Goal: Task Accomplishment & Management: Manage account settings

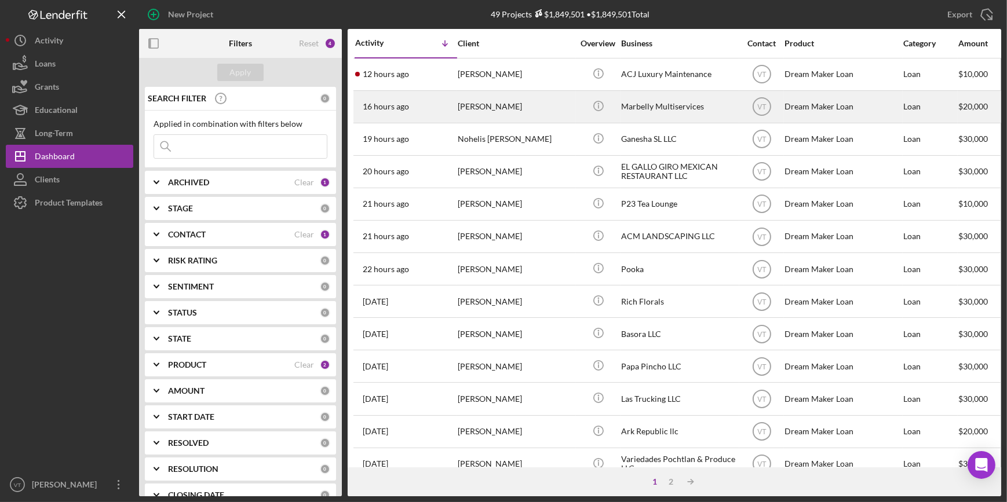
click at [443, 114] on div "16 hours ago [PERSON_NAME]" at bounding box center [405, 107] width 101 height 31
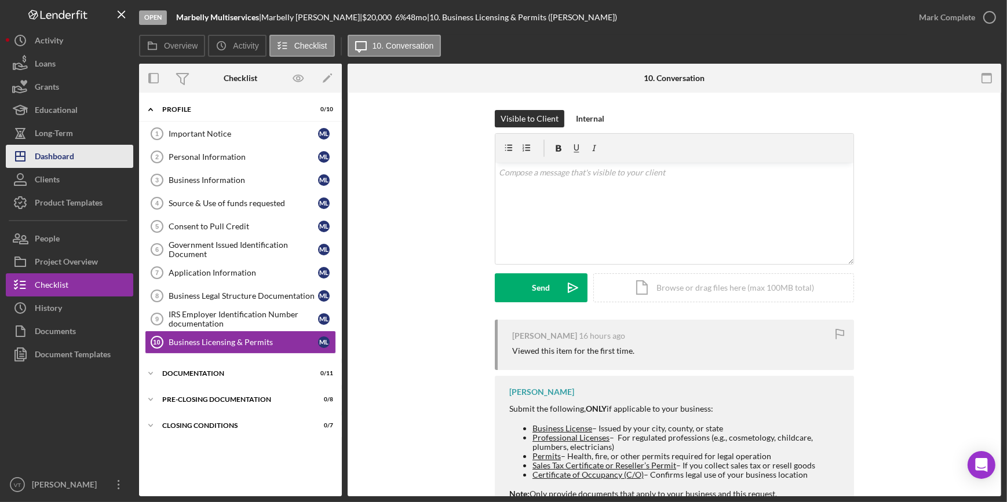
click at [87, 150] on button "Icon/Dashboard Dashboard" at bounding box center [69, 156] width 127 height 23
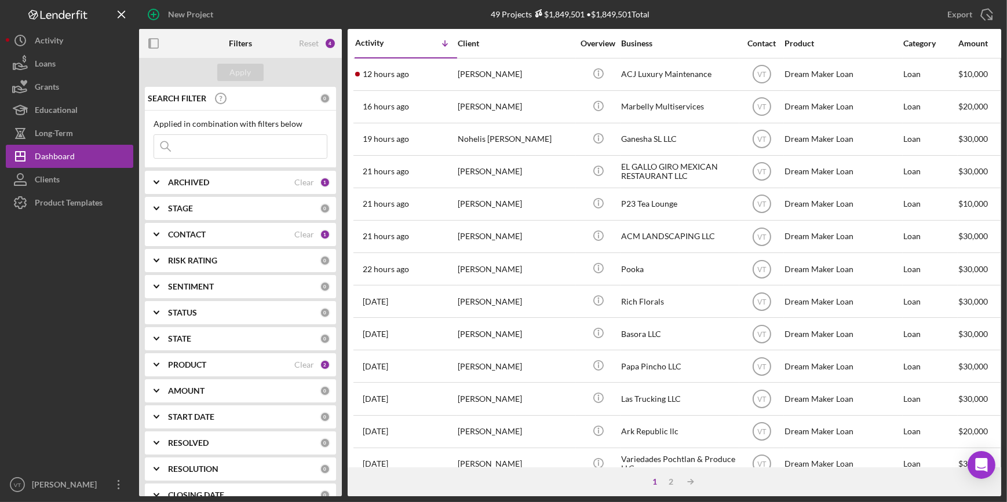
click at [240, 145] on input at bounding box center [240, 146] width 173 height 23
type input "addo"
click at [167, 182] on icon "Icon/Expander" at bounding box center [156, 182] width 29 height 29
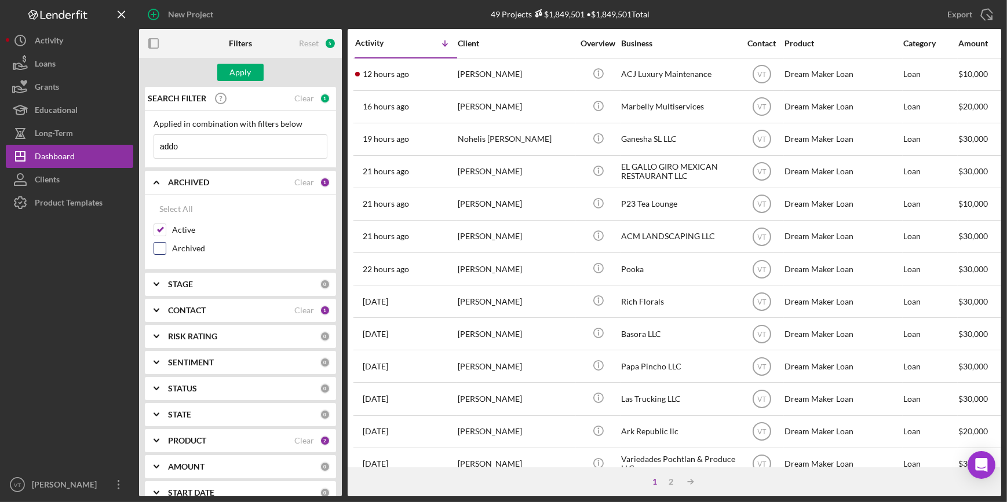
click at [162, 246] on input "Archived" at bounding box center [160, 249] width 12 height 12
click at [234, 70] on div "Apply" at bounding box center [240, 72] width 21 height 17
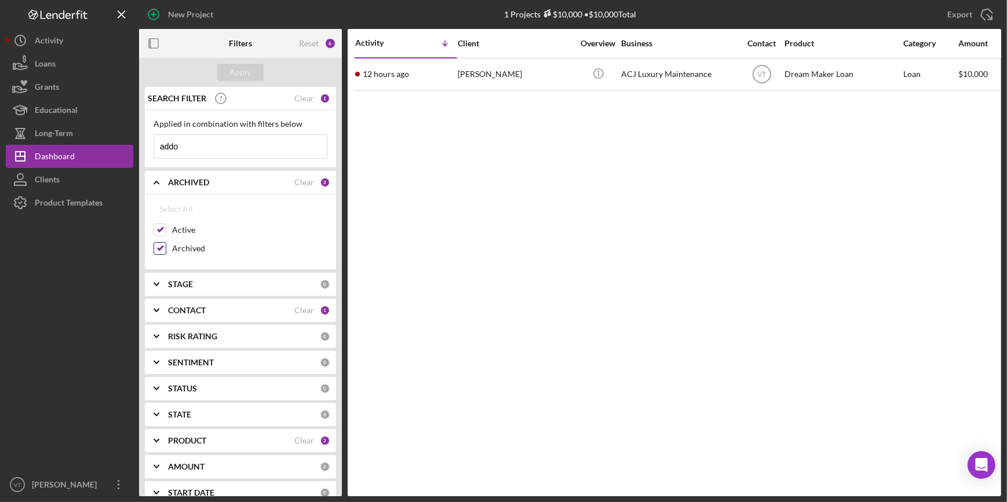
click at [154, 243] on input "Archived" at bounding box center [160, 249] width 12 height 12
checkbox input "false"
click at [241, 70] on div "Apply" at bounding box center [240, 72] width 21 height 17
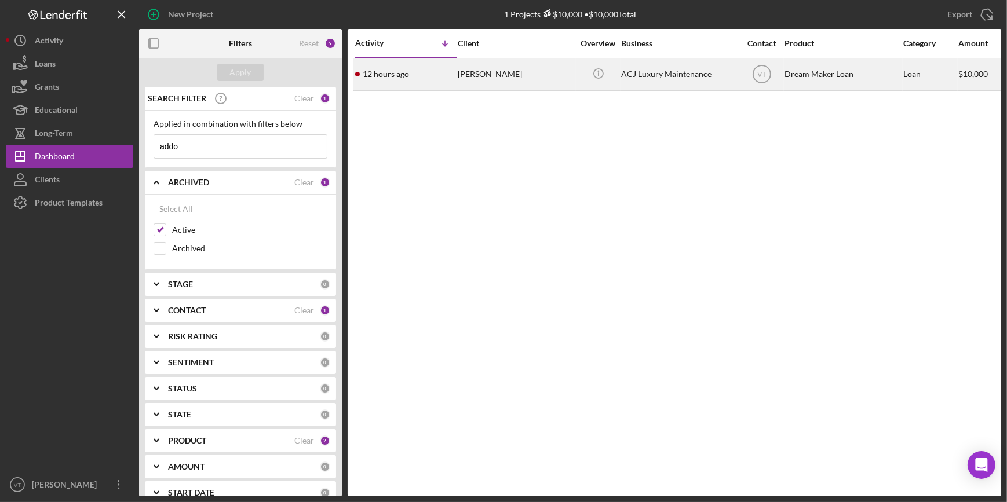
click at [435, 81] on div "12 hours ago [PERSON_NAME]" at bounding box center [405, 74] width 101 height 31
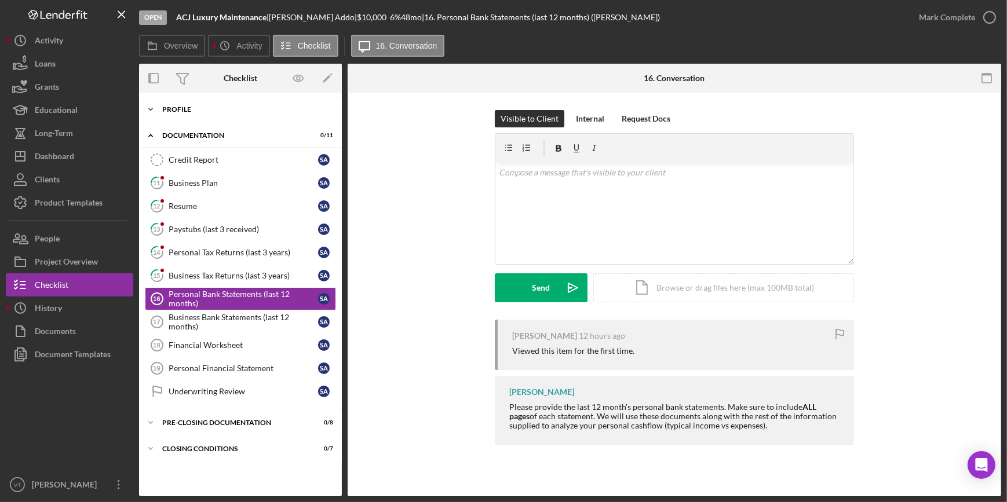
click at [154, 112] on icon "Icon/Expander" at bounding box center [150, 109] width 23 height 23
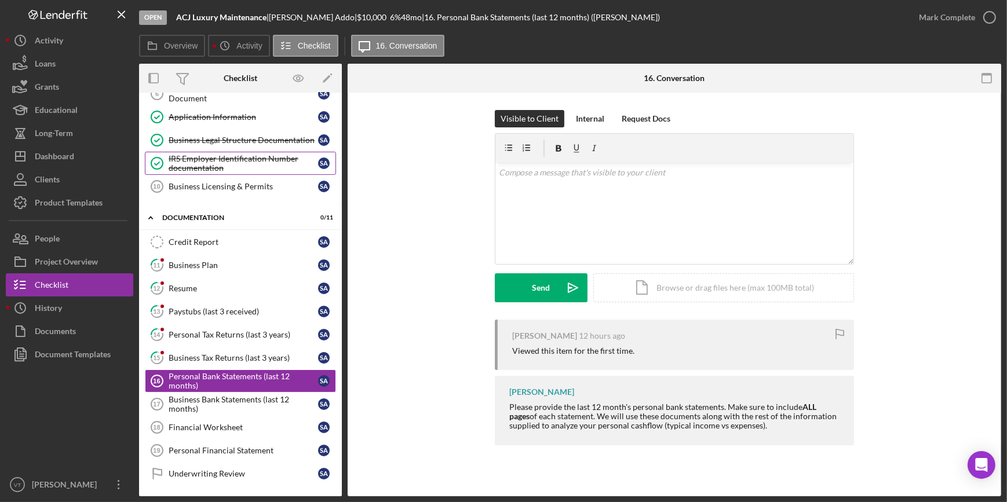
scroll to position [158, 0]
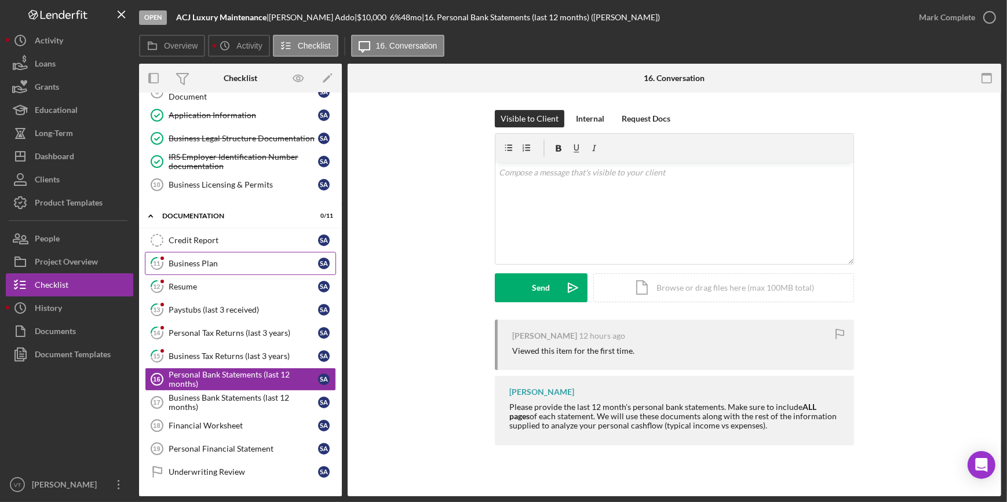
click at [205, 256] on link "11 Business Plan S A" at bounding box center [240, 263] width 191 height 23
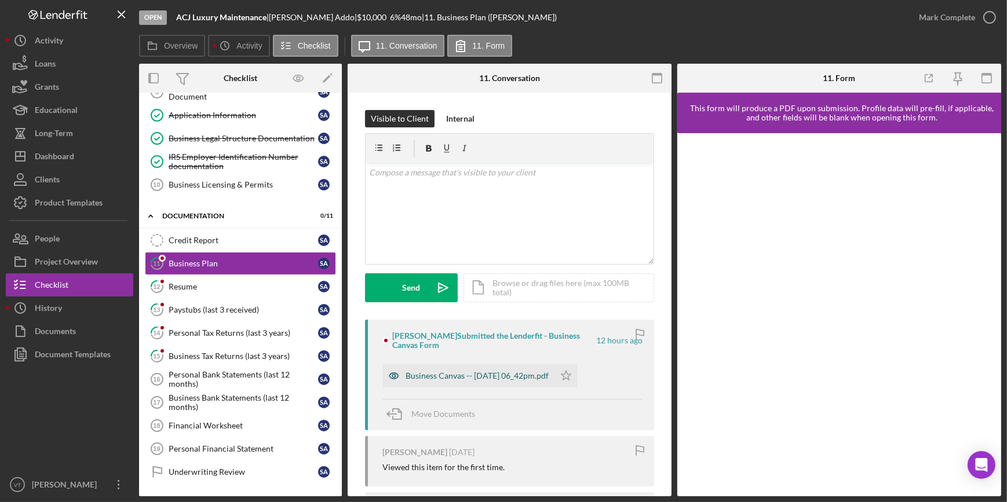
click at [488, 377] on div "Business Canvas -- [DATE] 06_42pm.pdf" at bounding box center [477, 375] width 143 height 9
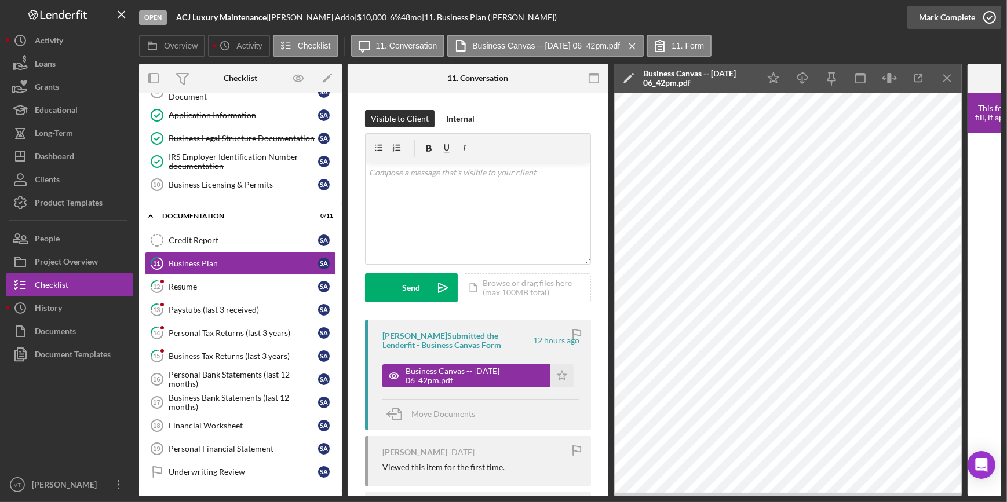
click at [939, 23] on div "Mark Complete" at bounding box center [947, 17] width 56 height 23
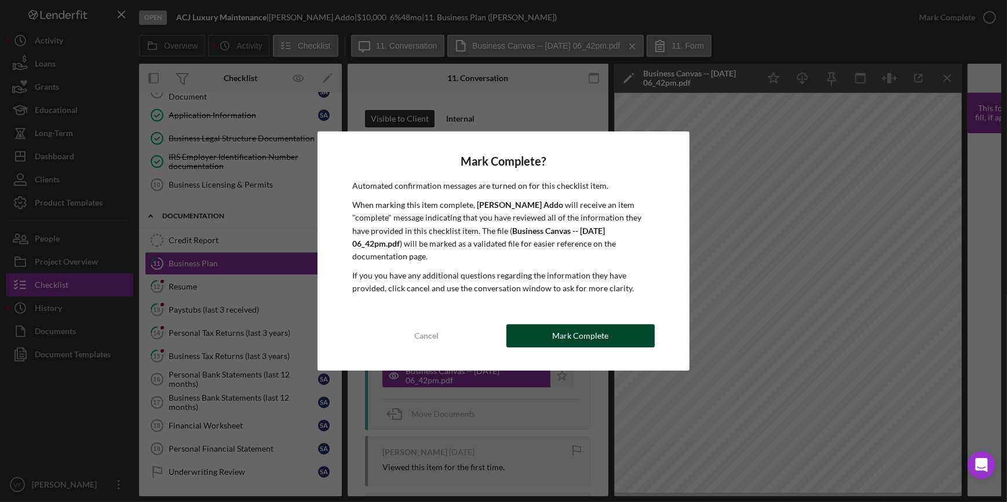
click at [564, 324] on div "Mark Complete" at bounding box center [580, 335] width 56 height 23
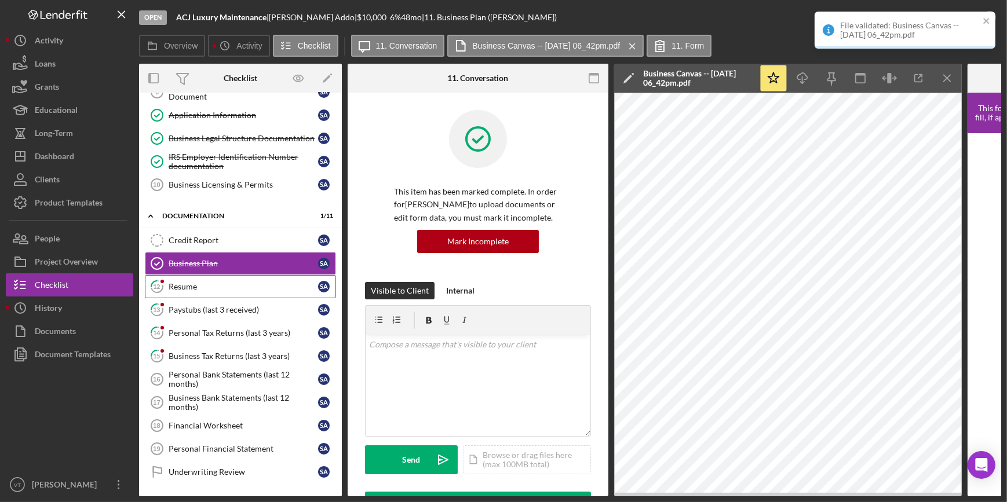
click at [257, 289] on div "Resume" at bounding box center [244, 286] width 150 height 9
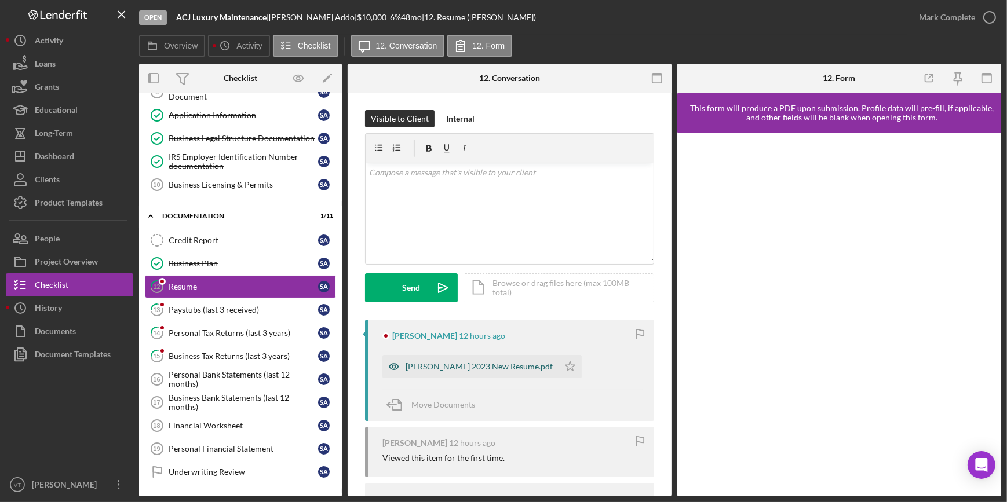
click at [435, 369] on div "[PERSON_NAME] 2023 New Resume.pdf" at bounding box center [479, 366] width 147 height 9
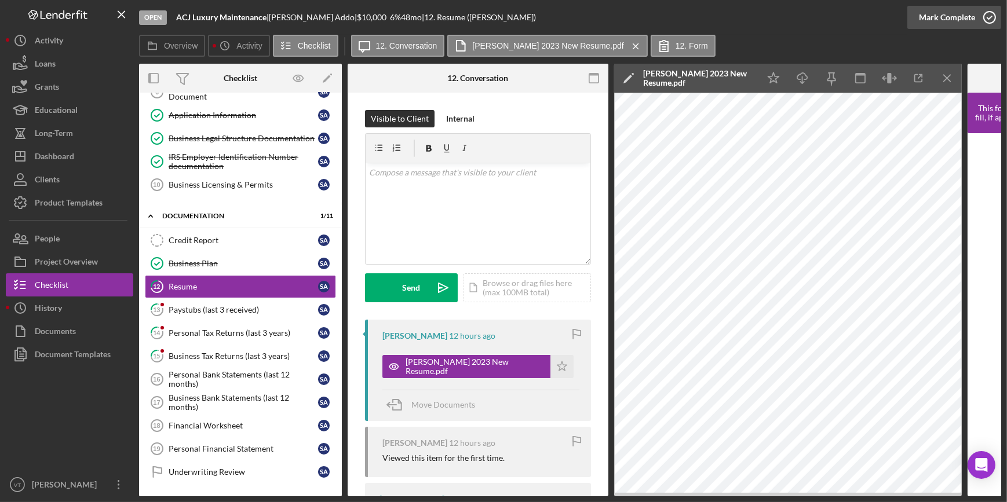
click at [959, 17] on div "Mark Complete" at bounding box center [947, 17] width 56 height 23
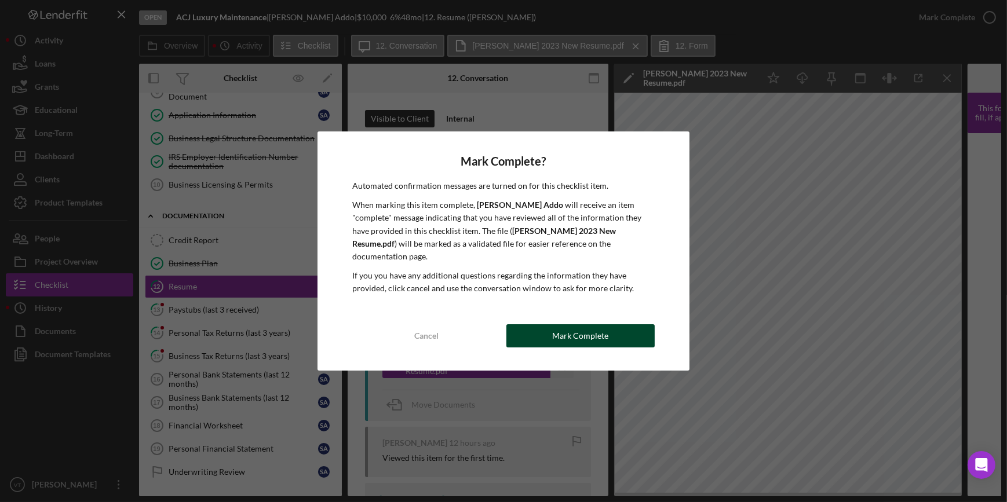
click at [571, 328] on div "Mark Complete" at bounding box center [580, 335] width 56 height 23
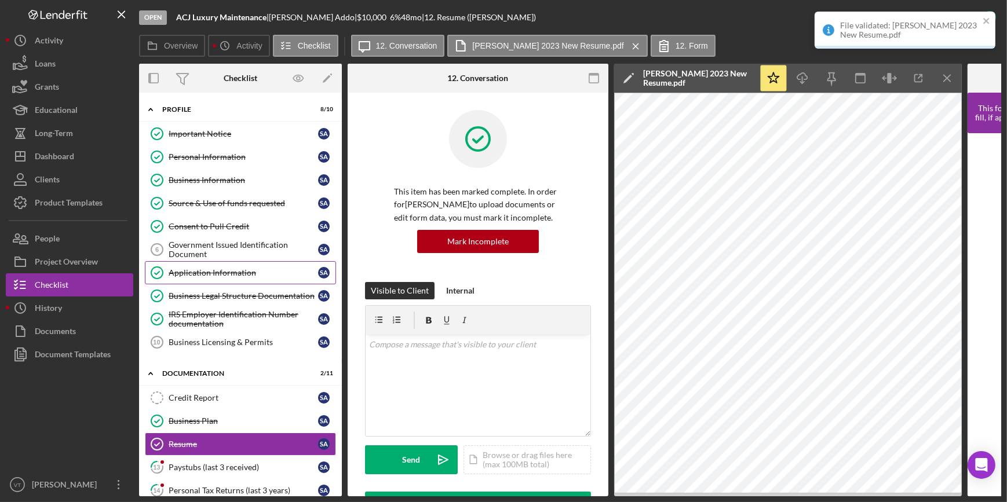
click at [242, 274] on div "Application Information" at bounding box center [244, 272] width 150 height 9
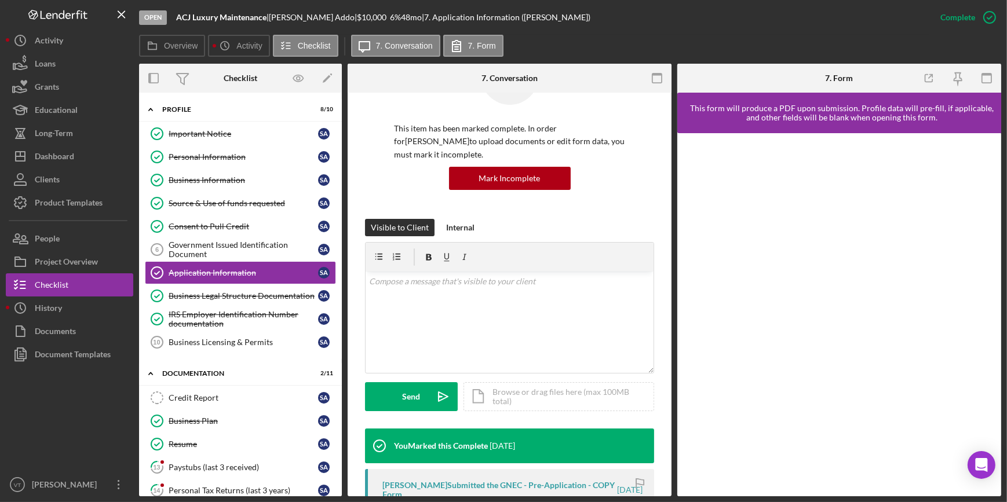
scroll to position [316, 0]
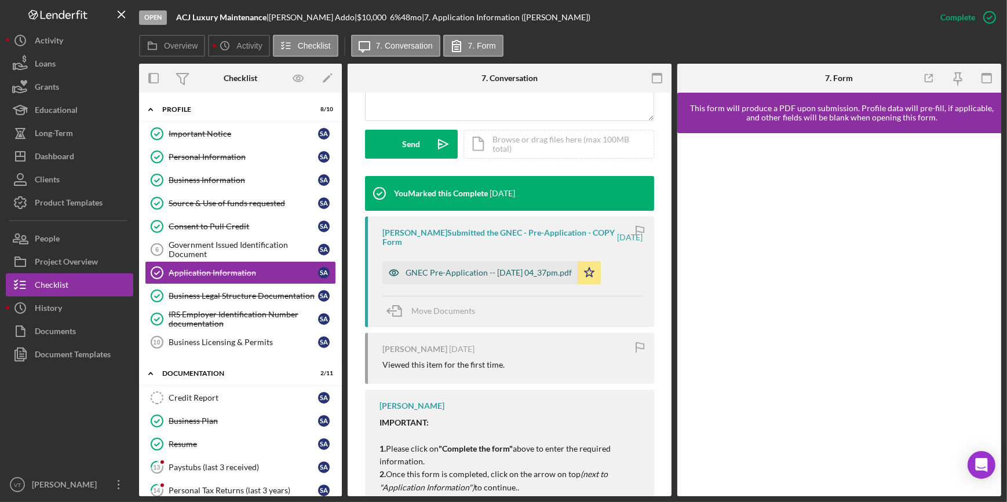
click at [446, 278] on div "GNEC Pre-Application -- [DATE] 04_37pm.pdf" at bounding box center [479, 272] width 195 height 23
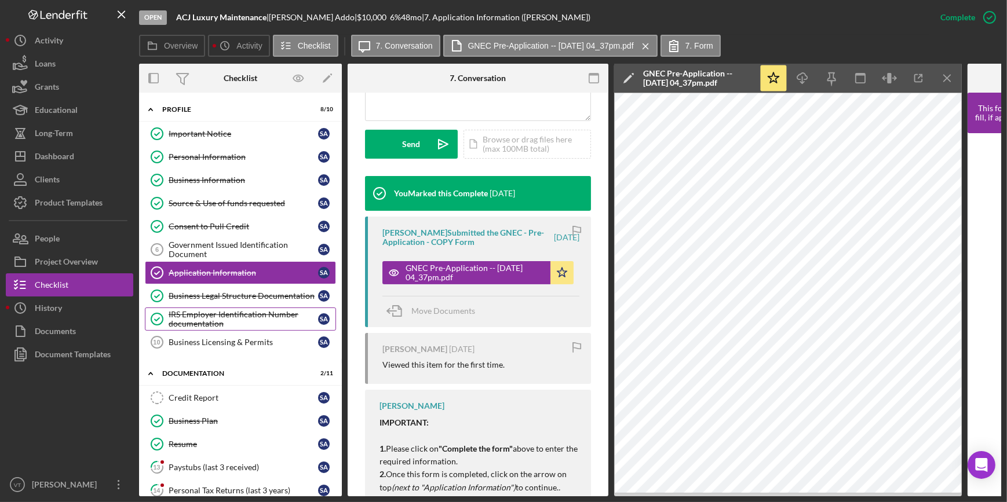
scroll to position [209, 0]
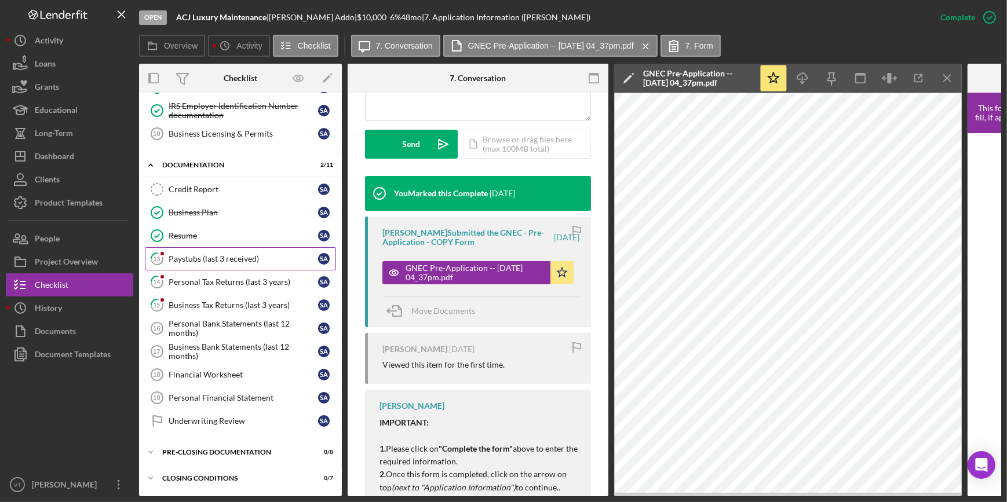
click at [196, 262] on link "13 Paystubs (last 3 received) S A" at bounding box center [240, 258] width 191 height 23
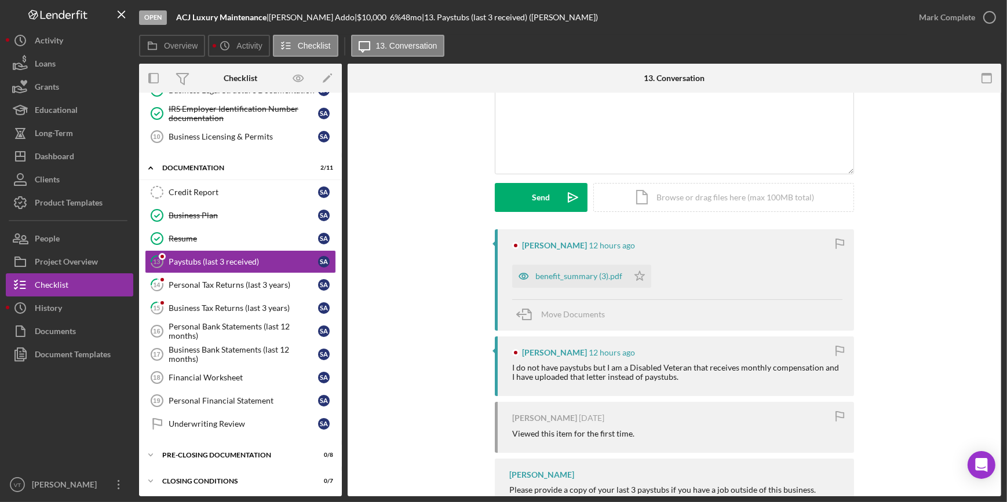
scroll to position [105, 0]
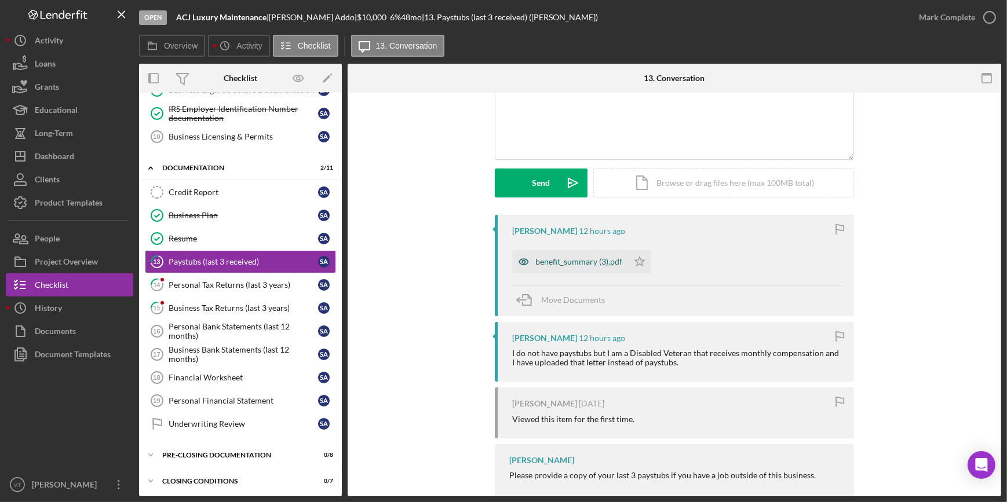
click at [556, 257] on div "benefit_summary (3).pdf" at bounding box center [578, 261] width 87 height 9
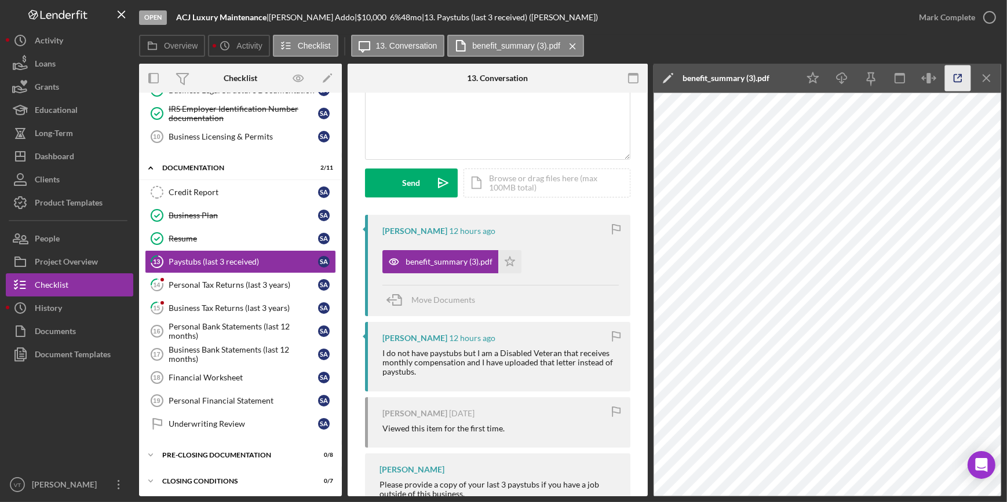
click at [951, 74] on icon "button" at bounding box center [958, 78] width 26 height 26
click at [954, 16] on div "Mark Complete" at bounding box center [947, 17] width 56 height 23
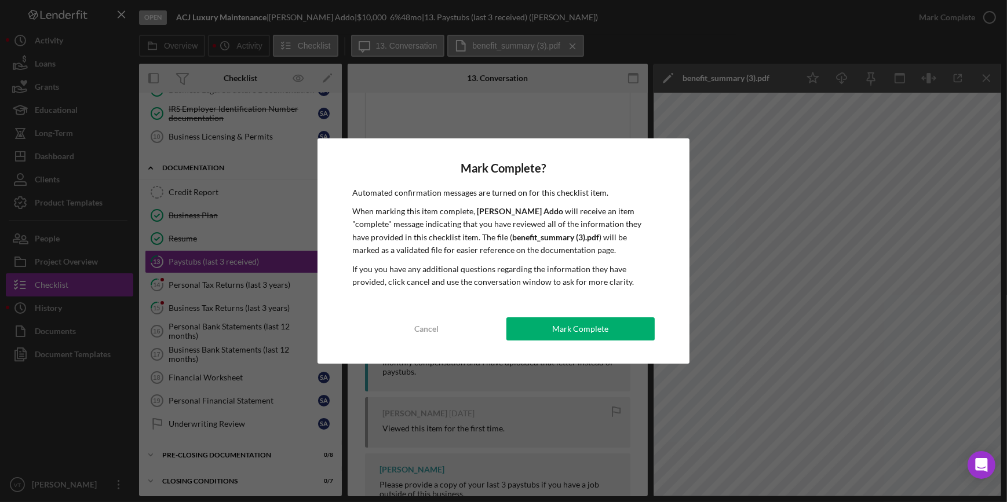
click at [614, 329] on button "Mark Complete" at bounding box center [580, 329] width 148 height 23
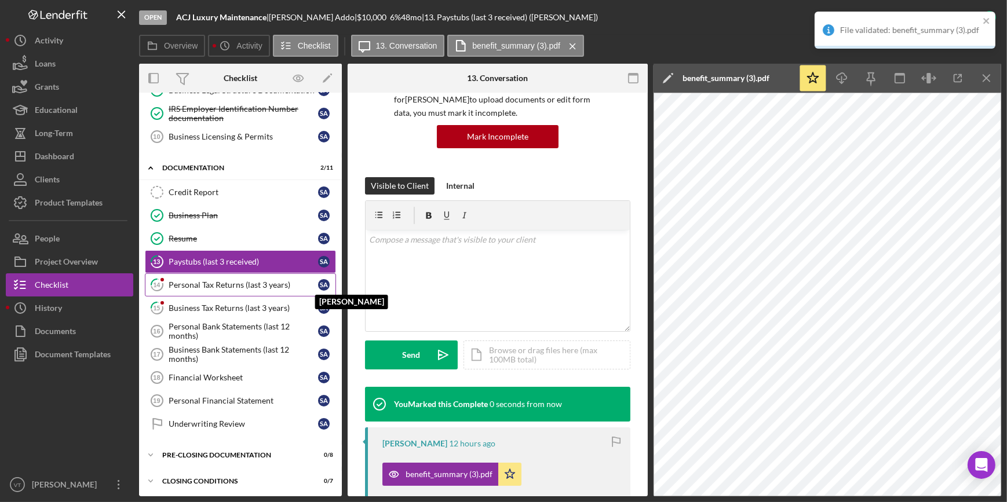
scroll to position [278, 0]
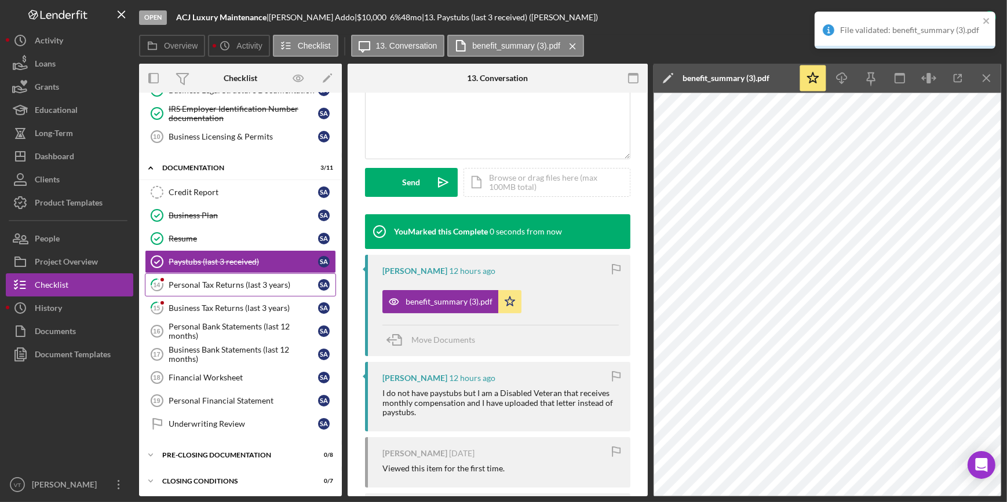
click at [243, 289] on link "14 Personal Tax Returns (last 3 years) S A" at bounding box center [240, 285] width 191 height 23
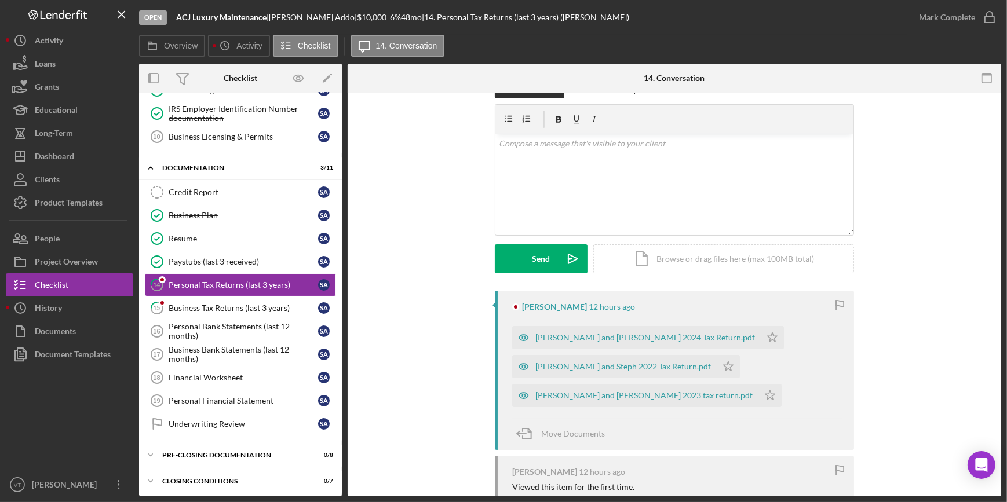
scroll to position [52, 0]
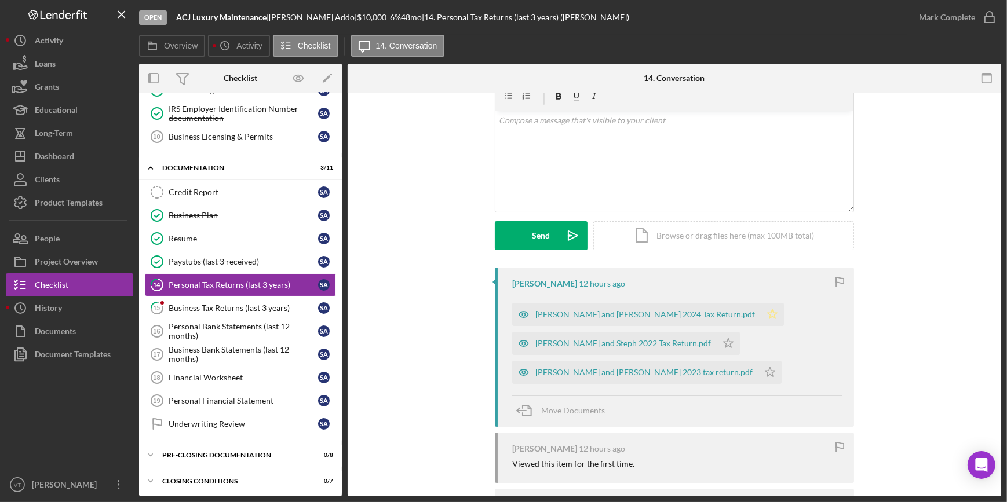
click at [761, 316] on icon "Icon/Star" at bounding box center [772, 314] width 23 height 23
click at [717, 333] on icon "Icon/Star" at bounding box center [728, 343] width 23 height 23
click at [765, 371] on polygon "button" at bounding box center [770, 371] width 10 height 9
click at [611, 313] on div "[PERSON_NAME] and [PERSON_NAME] 2024 Tax Return.pdf" at bounding box center [645, 314] width 220 height 9
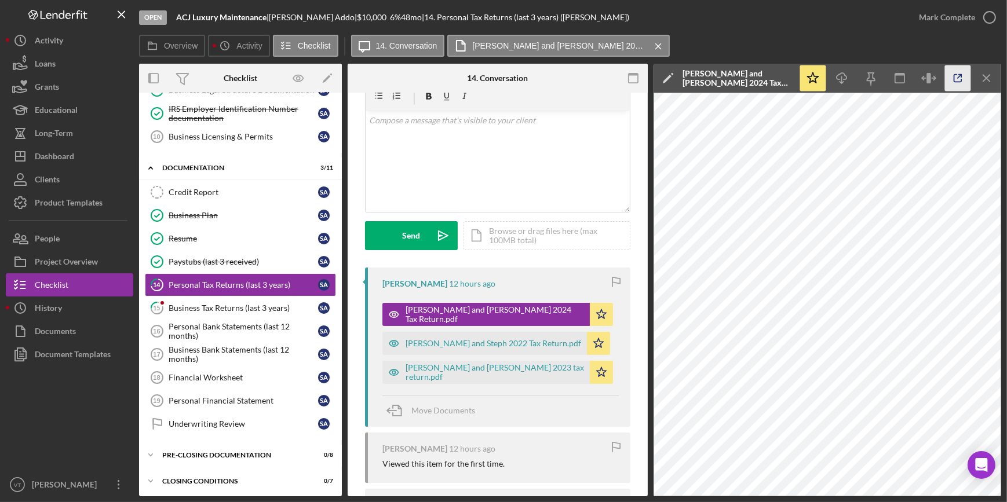
click at [957, 83] on icon "button" at bounding box center [958, 78] width 26 height 26
click at [964, 25] on div "Mark Complete" at bounding box center [947, 17] width 56 height 23
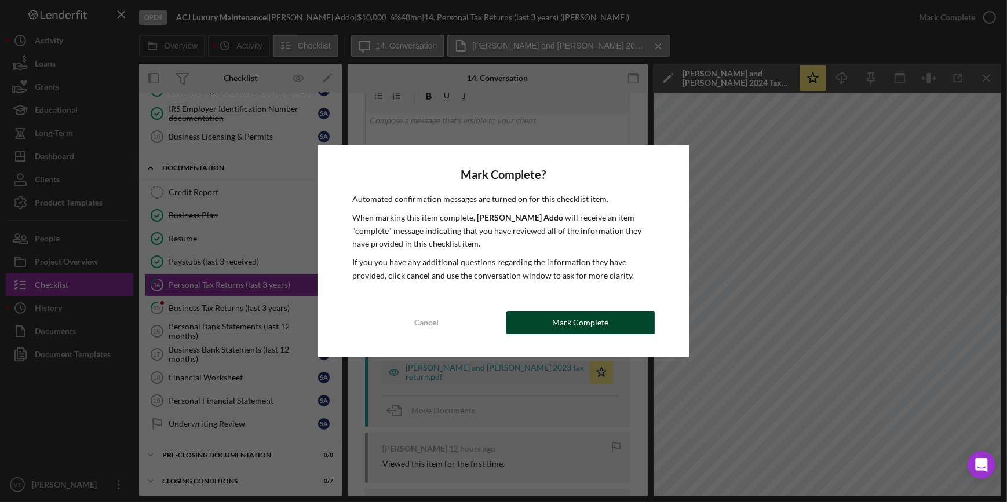
click at [598, 312] on div "Mark Complete" at bounding box center [580, 322] width 56 height 23
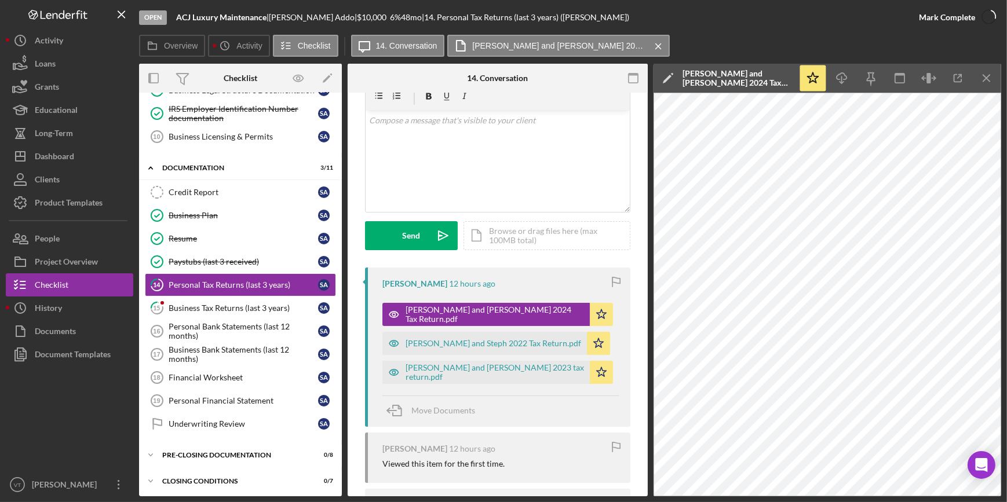
scroll to position [225, 0]
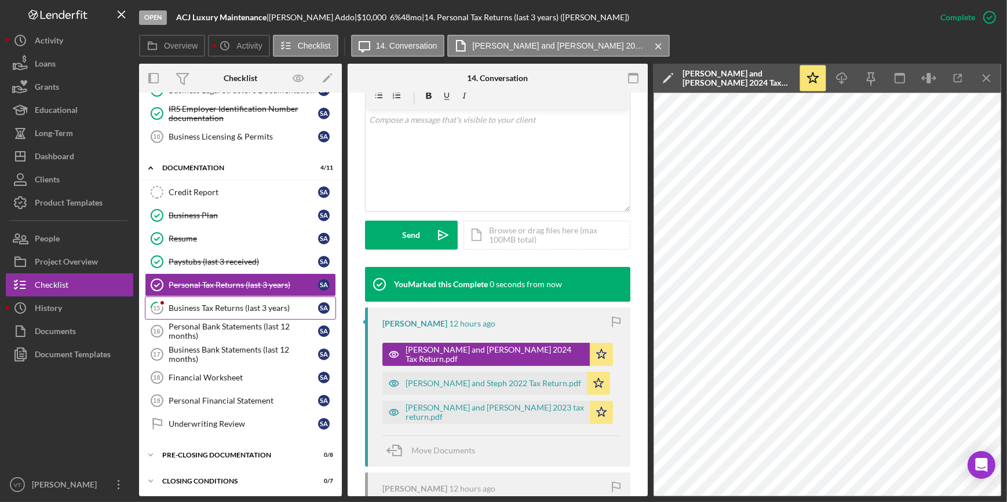
click at [236, 304] on div "Business Tax Returns (last 3 years)" at bounding box center [244, 308] width 150 height 9
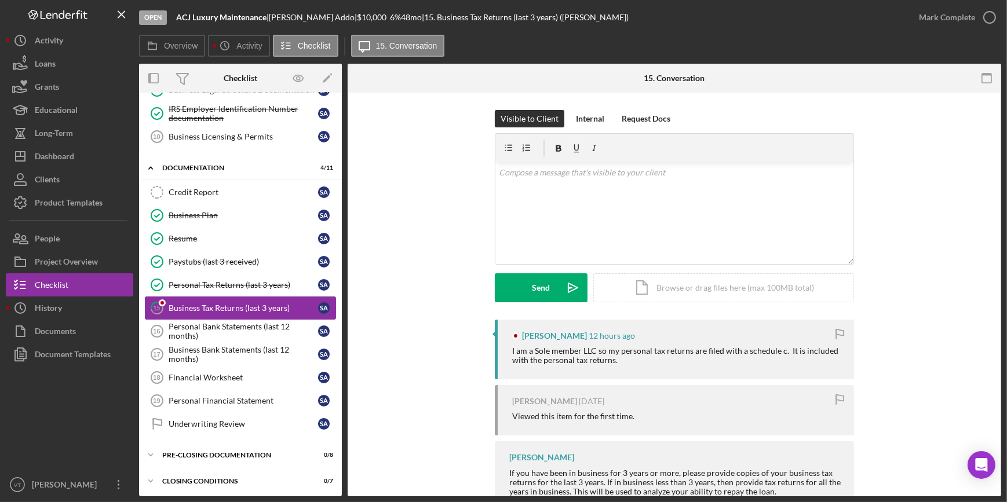
scroll to position [206, 0]
click at [941, 23] on div "Mark Complete" at bounding box center [947, 17] width 56 height 23
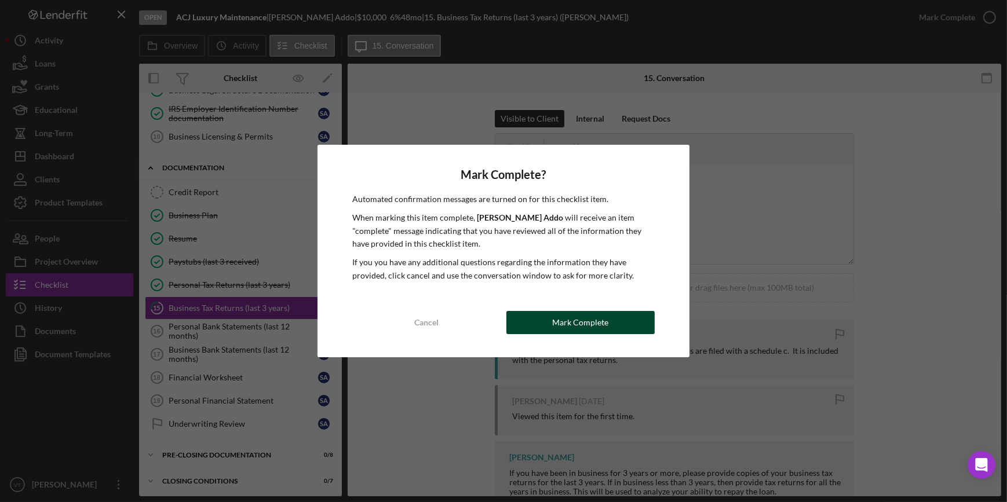
click at [578, 315] on div "Mark Complete" at bounding box center [580, 322] width 56 height 23
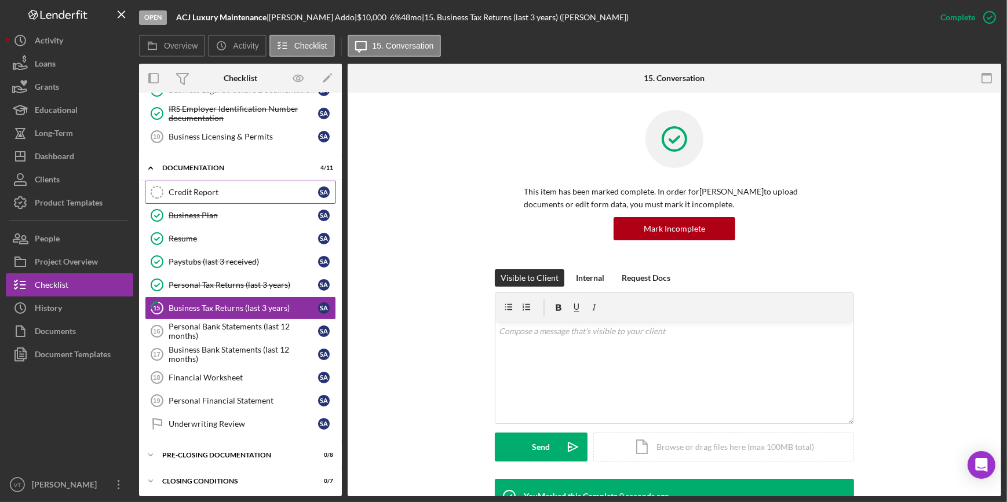
scroll to position [0, 0]
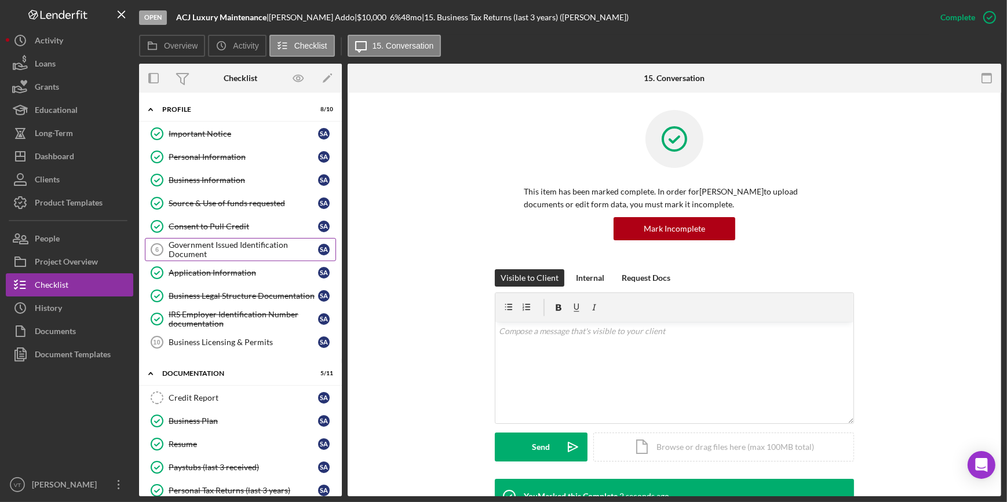
click at [244, 252] on div "Government Issued Identification Document" at bounding box center [244, 249] width 150 height 19
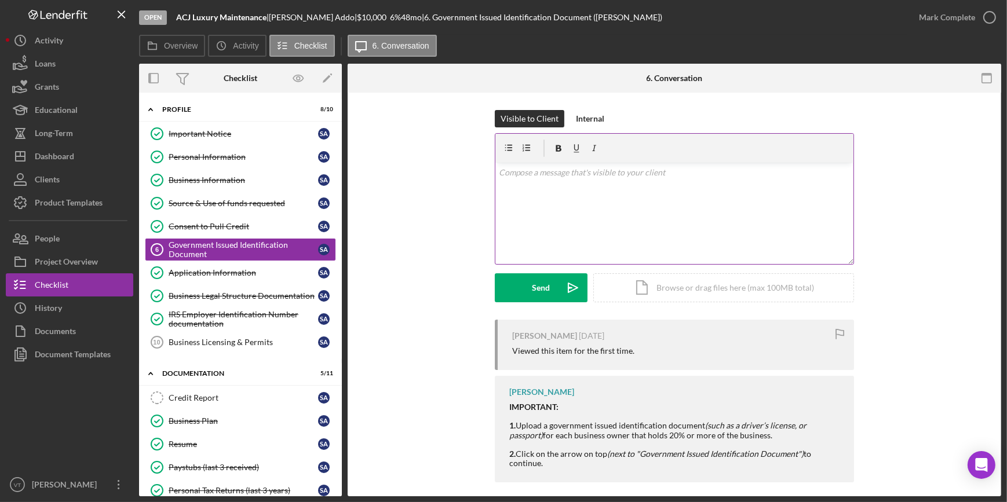
click at [519, 173] on p at bounding box center [675, 172] width 352 height 13
click at [515, 291] on button "Send Icon/icon-invite-send" at bounding box center [541, 288] width 93 height 29
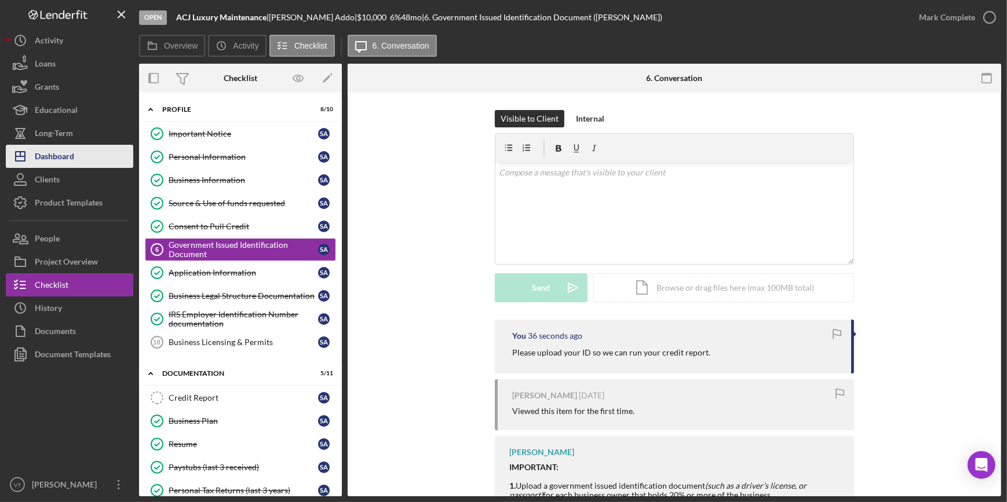
click at [97, 160] on button "Icon/Dashboard Dashboard" at bounding box center [69, 156] width 127 height 23
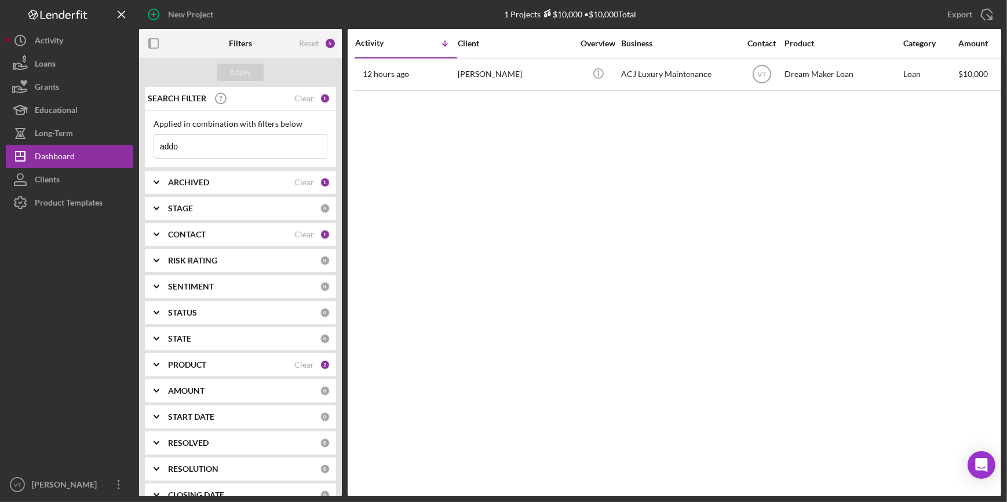
click at [294, 97] on div "Clear" at bounding box center [304, 98] width 20 height 9
click at [248, 75] on div "Apply" at bounding box center [240, 72] width 21 height 17
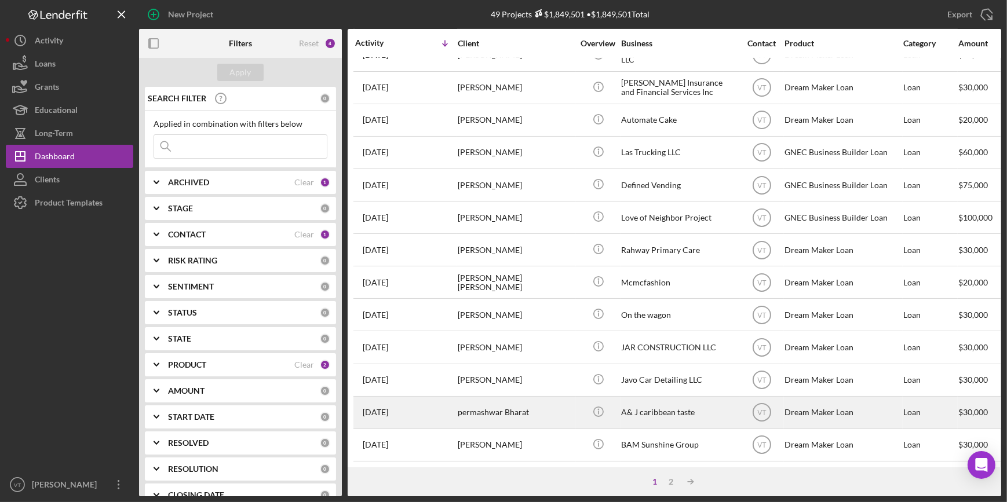
scroll to position [419, 0]
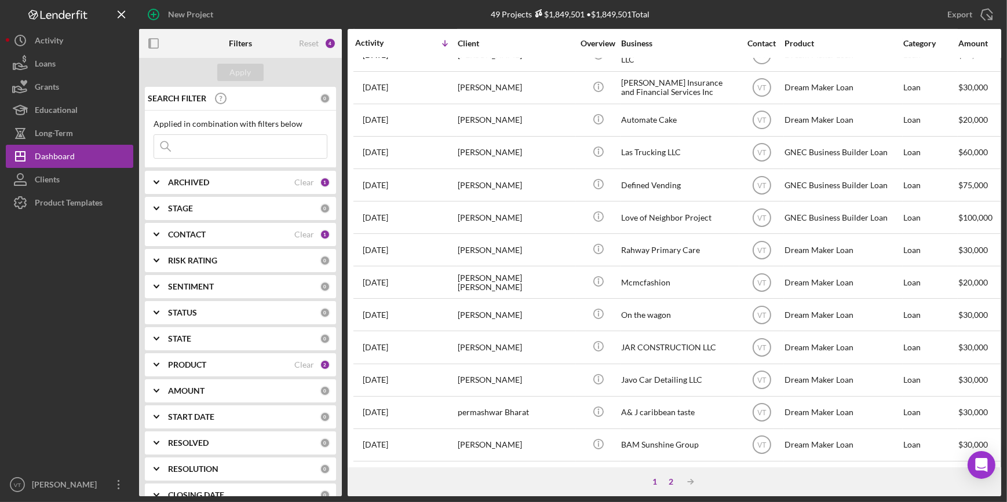
click at [670, 484] on div "2" at bounding box center [671, 481] width 16 height 9
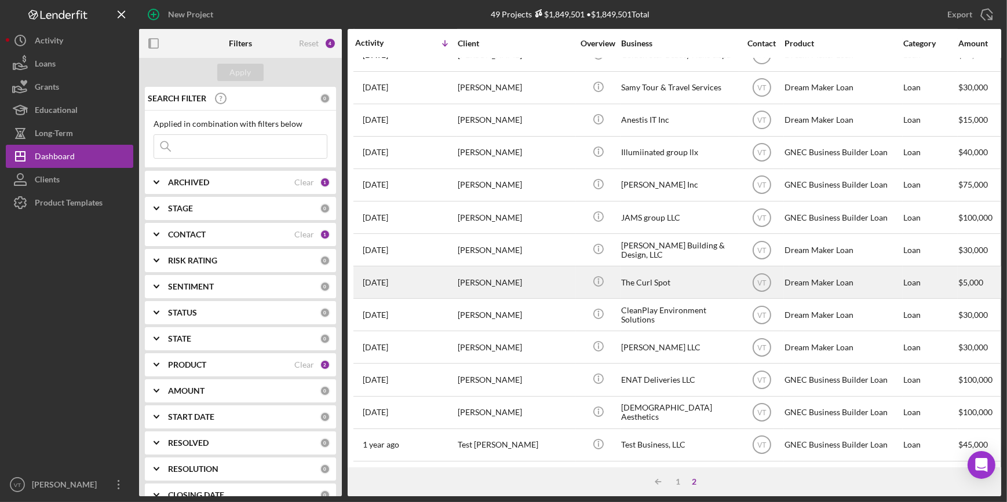
scroll to position [0, 0]
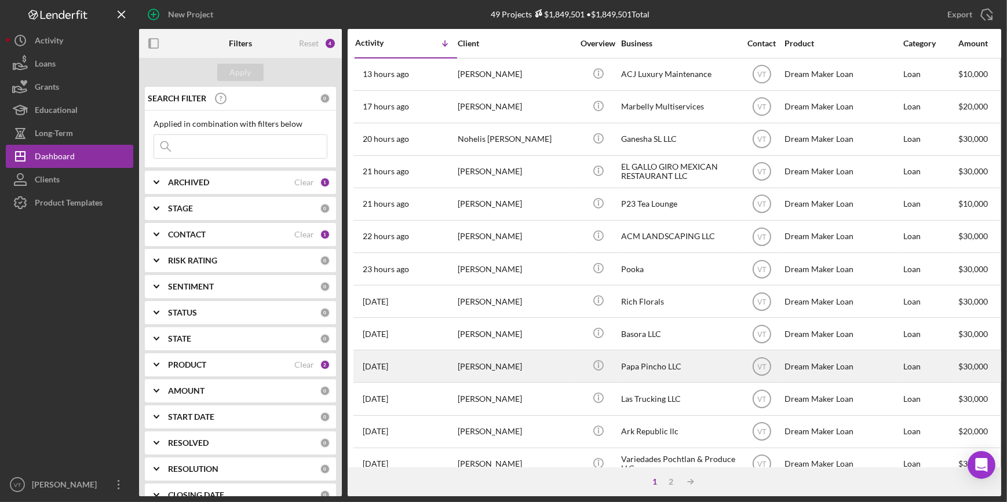
click at [466, 377] on div "[PERSON_NAME]" at bounding box center [516, 366] width 116 height 31
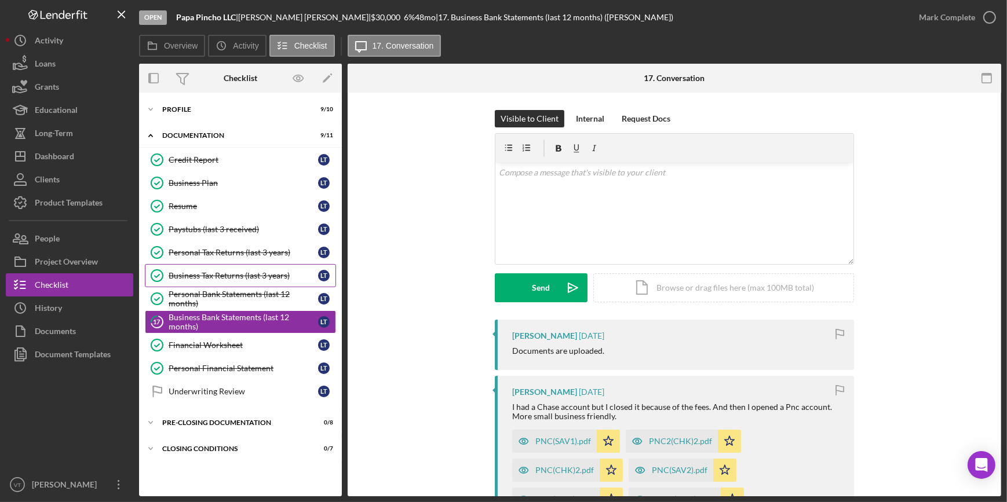
click at [265, 273] on div "Business Tax Returns (last 3 years)" at bounding box center [244, 275] width 150 height 9
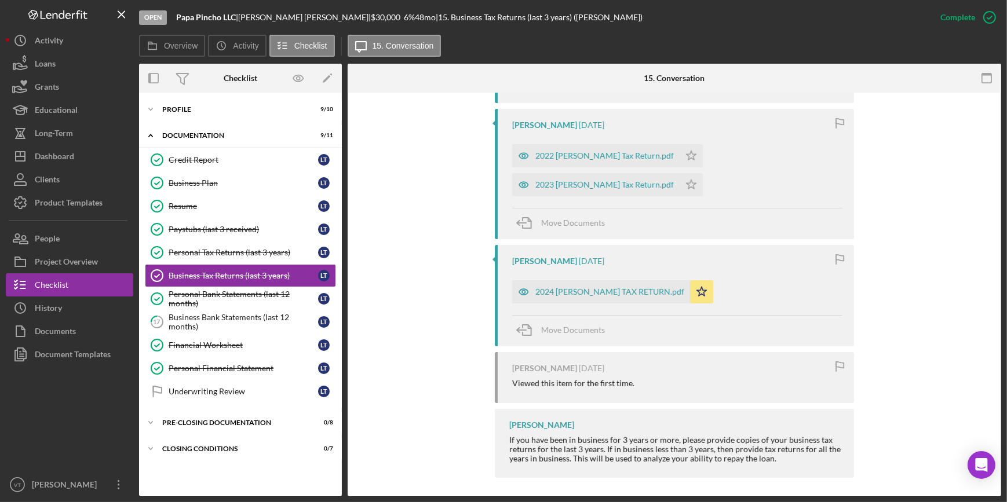
scroll to position [471, 0]
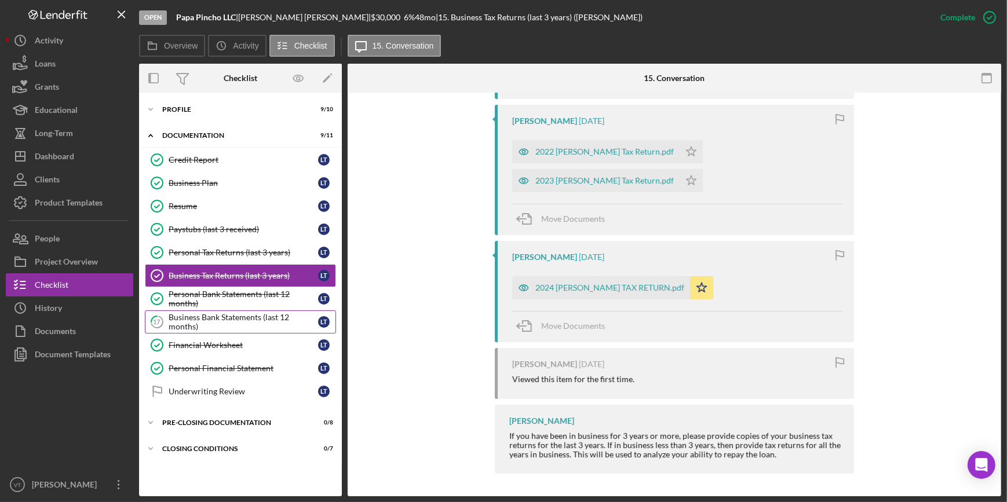
click at [226, 315] on div "Business Bank Statements (last 12 months)" at bounding box center [244, 322] width 150 height 19
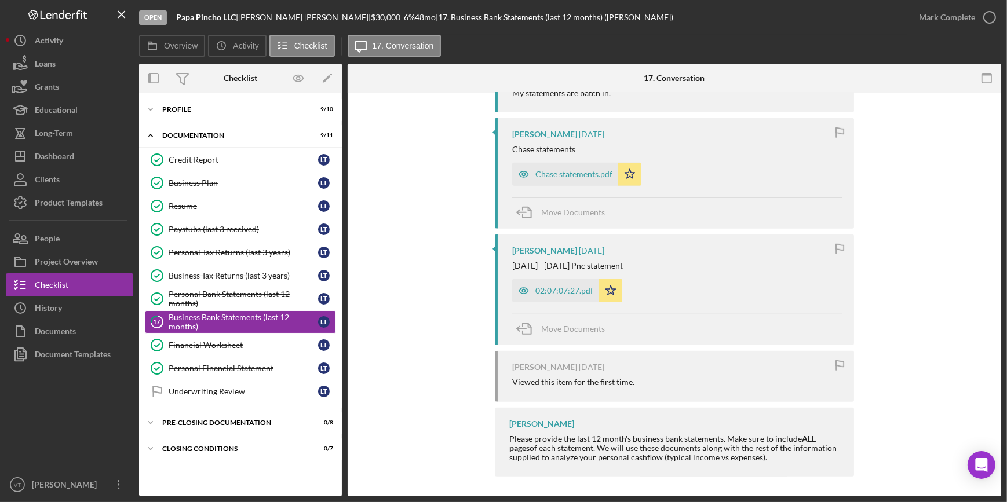
scroll to position [1054, 0]
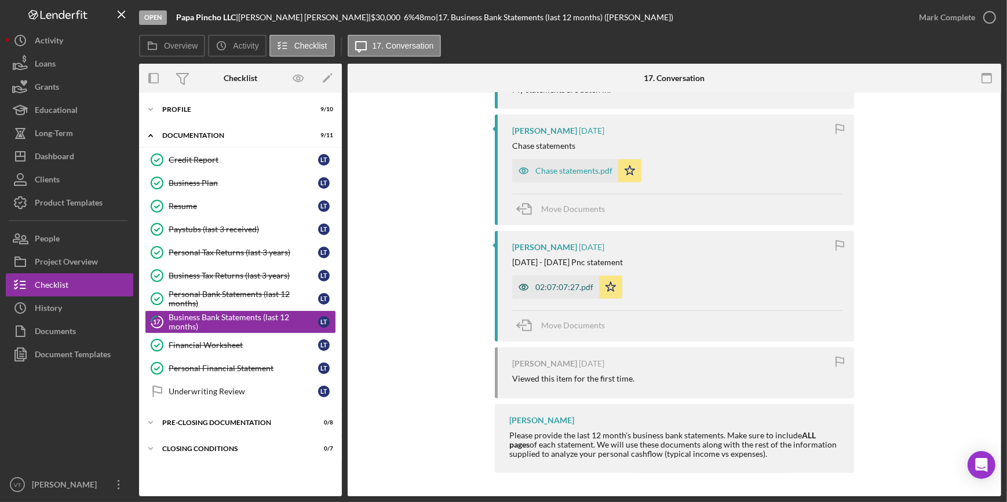
click at [542, 285] on div "02:07:07:27.pdf" at bounding box center [564, 287] width 58 height 9
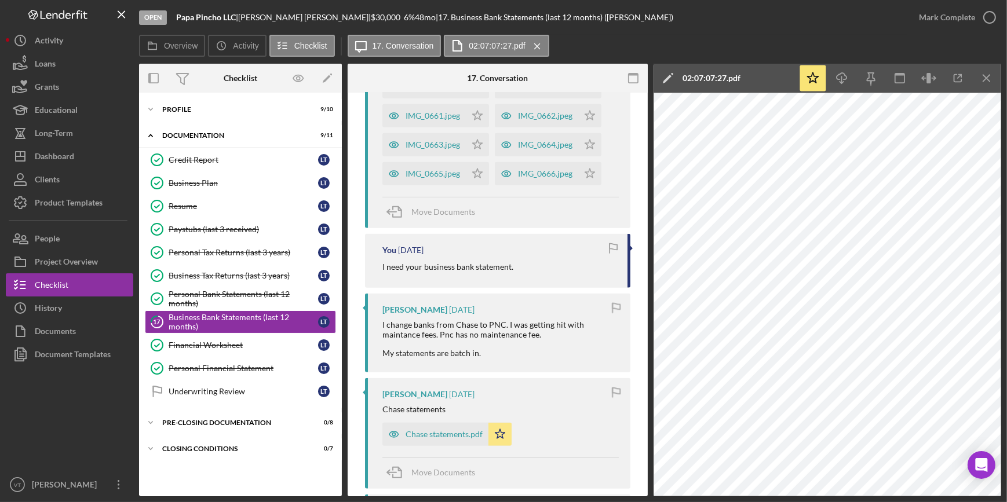
scroll to position [608, 0]
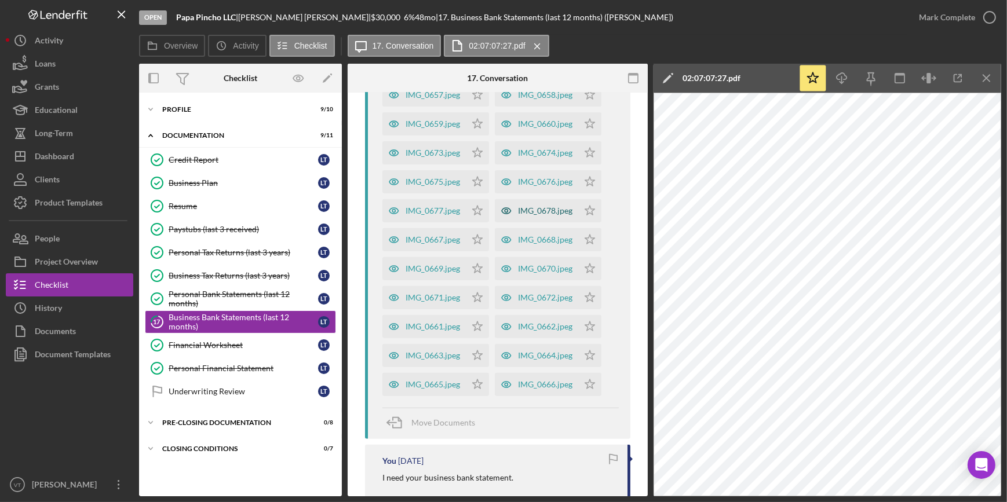
click at [539, 209] on div "IMG_0678.jpeg" at bounding box center [545, 210] width 54 height 9
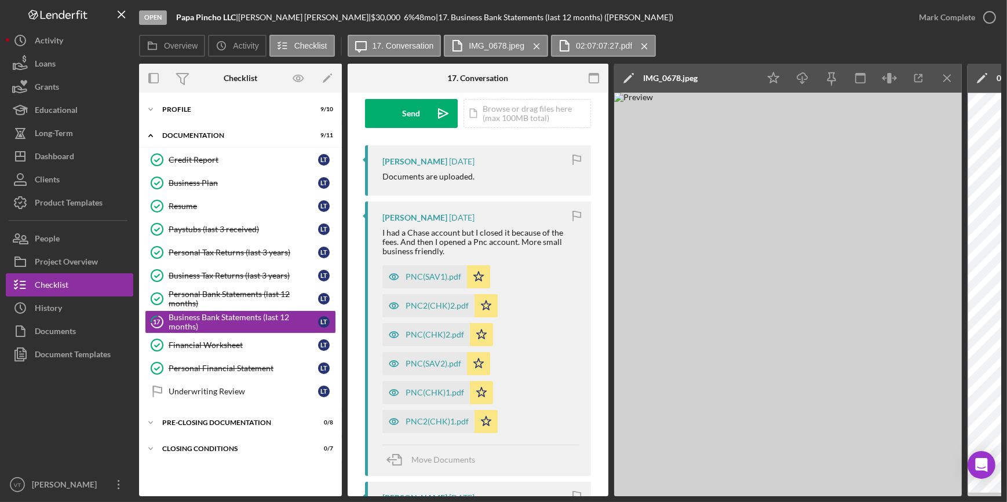
scroll to position [155, 0]
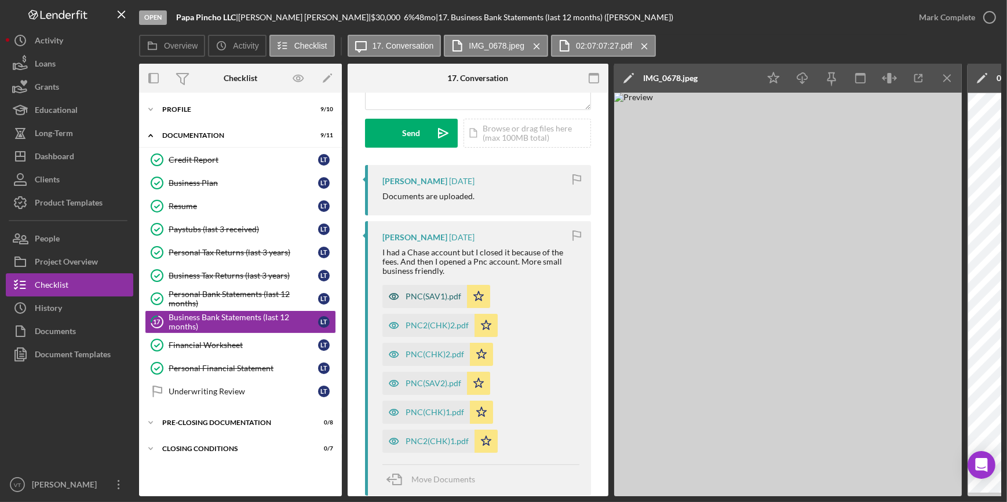
click at [440, 293] on div "PNC(SAV1).pdf" at bounding box center [434, 296] width 56 height 9
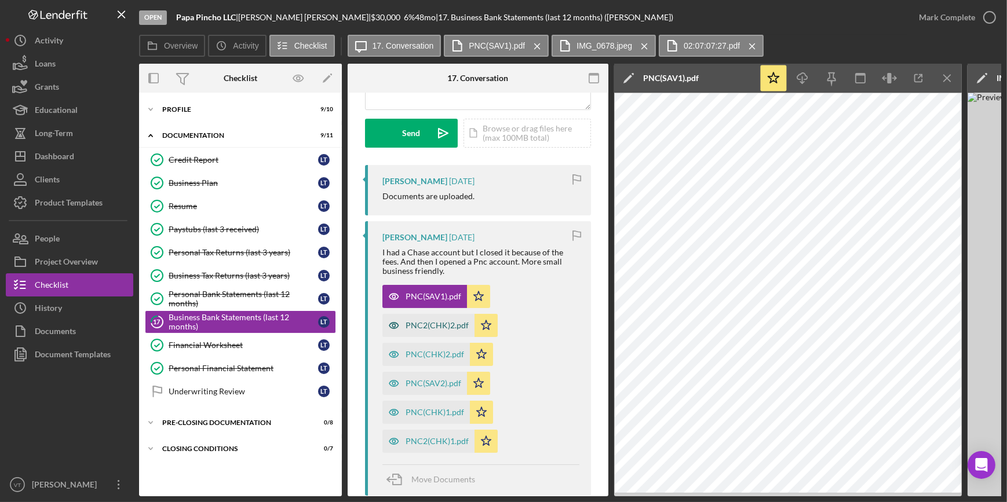
click at [423, 322] on div "PNC2(CHK)2.pdf" at bounding box center [437, 325] width 63 height 9
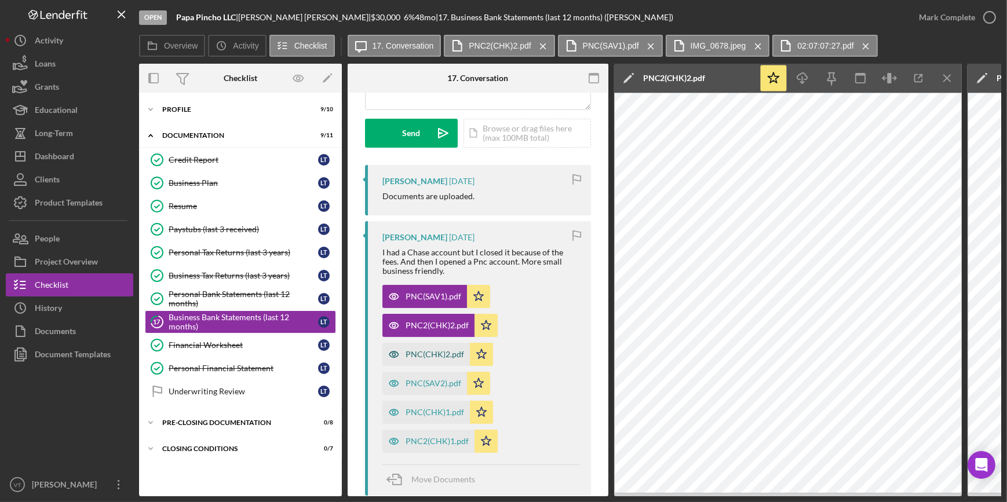
click at [423, 350] on div "PNC(CHK)2.pdf" at bounding box center [435, 354] width 59 height 9
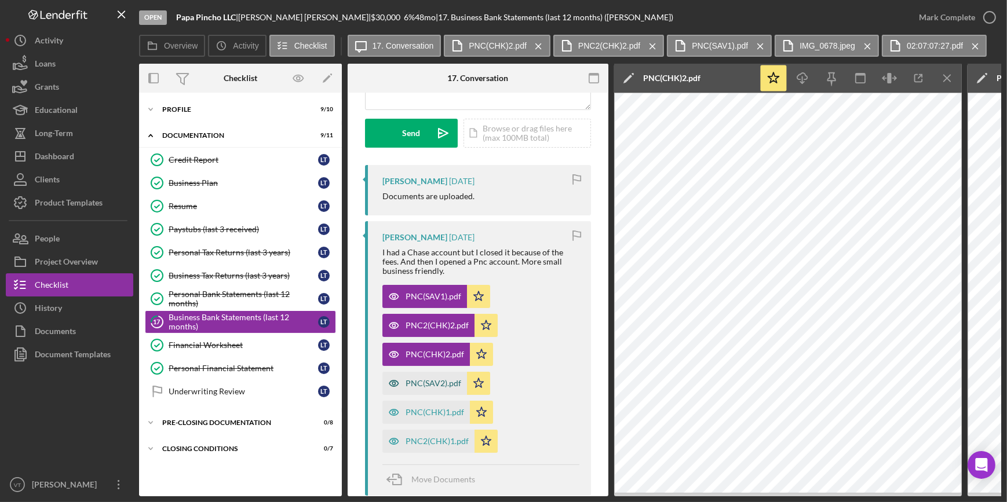
click at [432, 384] on div "PNC(SAV2).pdf" at bounding box center [434, 383] width 56 height 9
click at [444, 409] on div "PNC(CHK)1.pdf" at bounding box center [435, 412] width 59 height 9
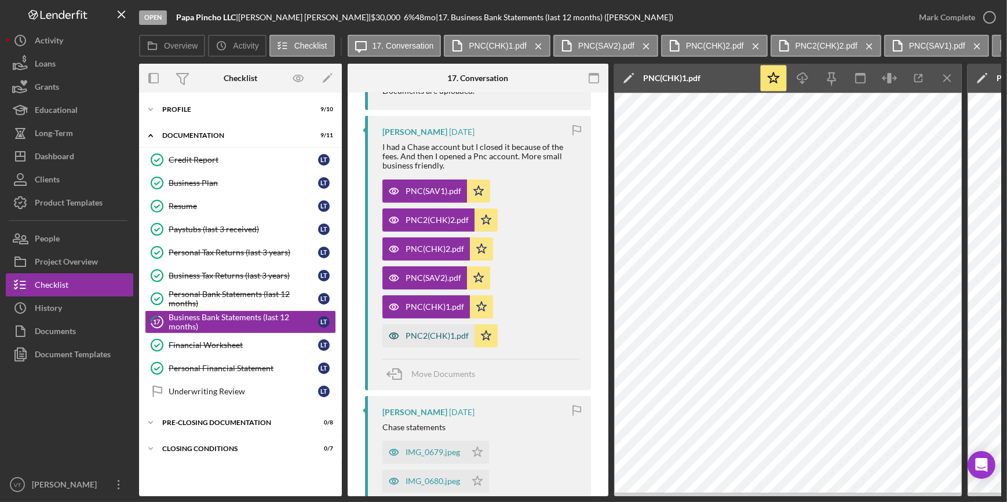
click at [418, 334] on div "PNC2(CHK)1.pdf" at bounding box center [437, 335] width 63 height 9
